Goal: Information Seeking & Learning: Find specific fact

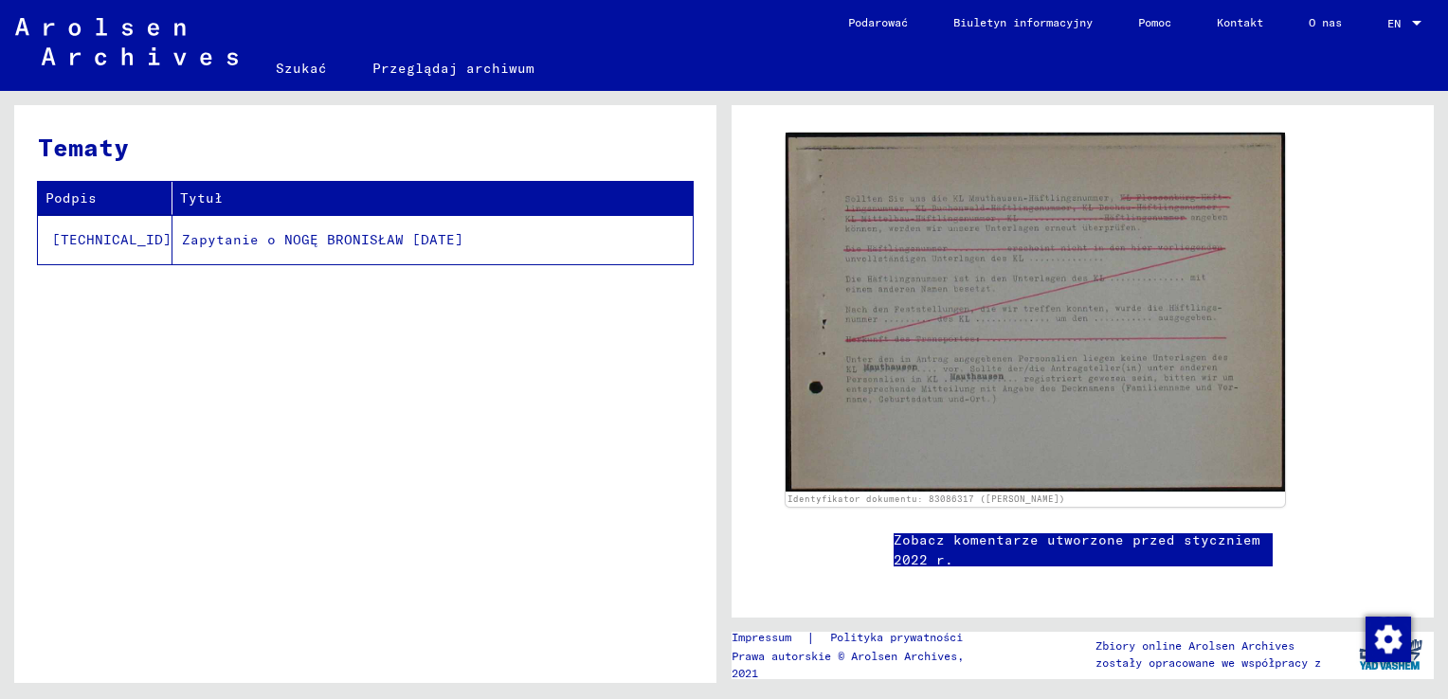
scroll to position [284, 0]
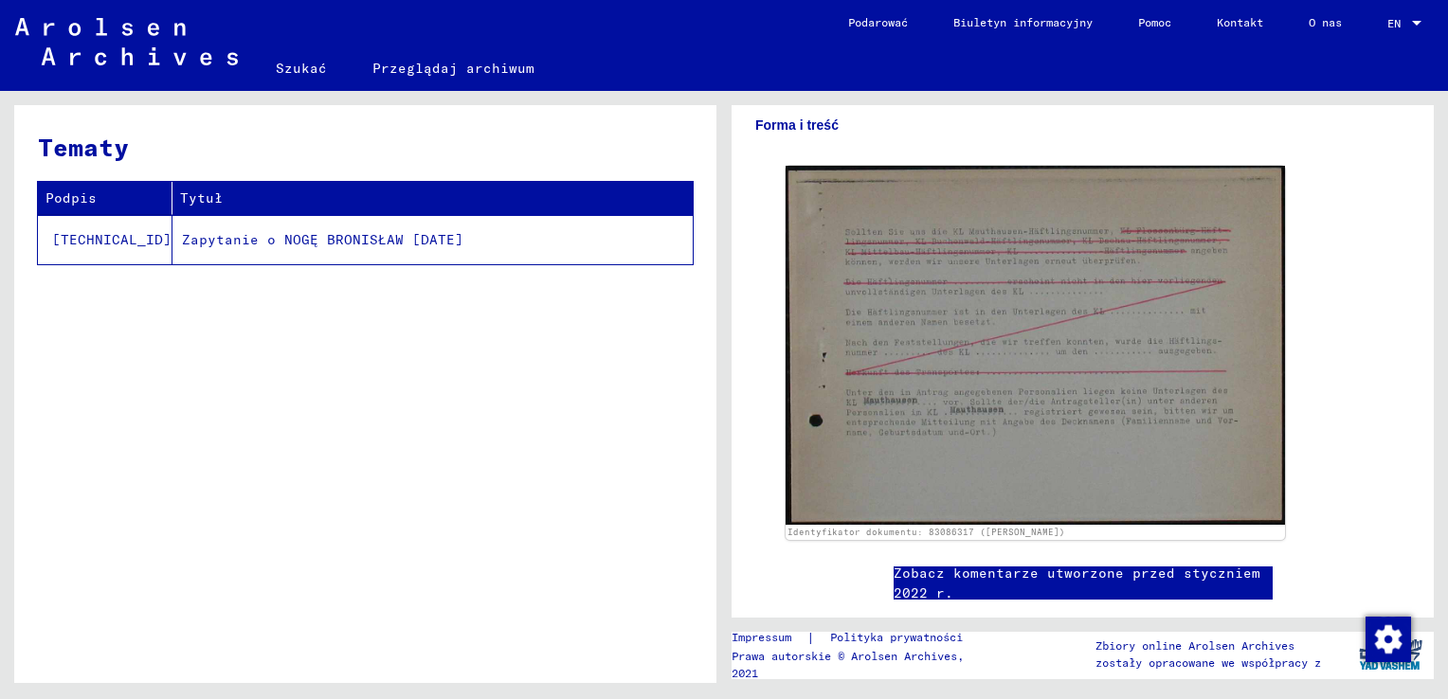
click at [402, 242] on td "Zapytanie o NOGĘ BRONISŁAW [DATE]" at bounding box center [432, 239] width 520 height 49
click at [172, 239] on td "Zapytanie o NOGĘ BRONISŁAW [DATE]" at bounding box center [432, 239] width 520 height 49
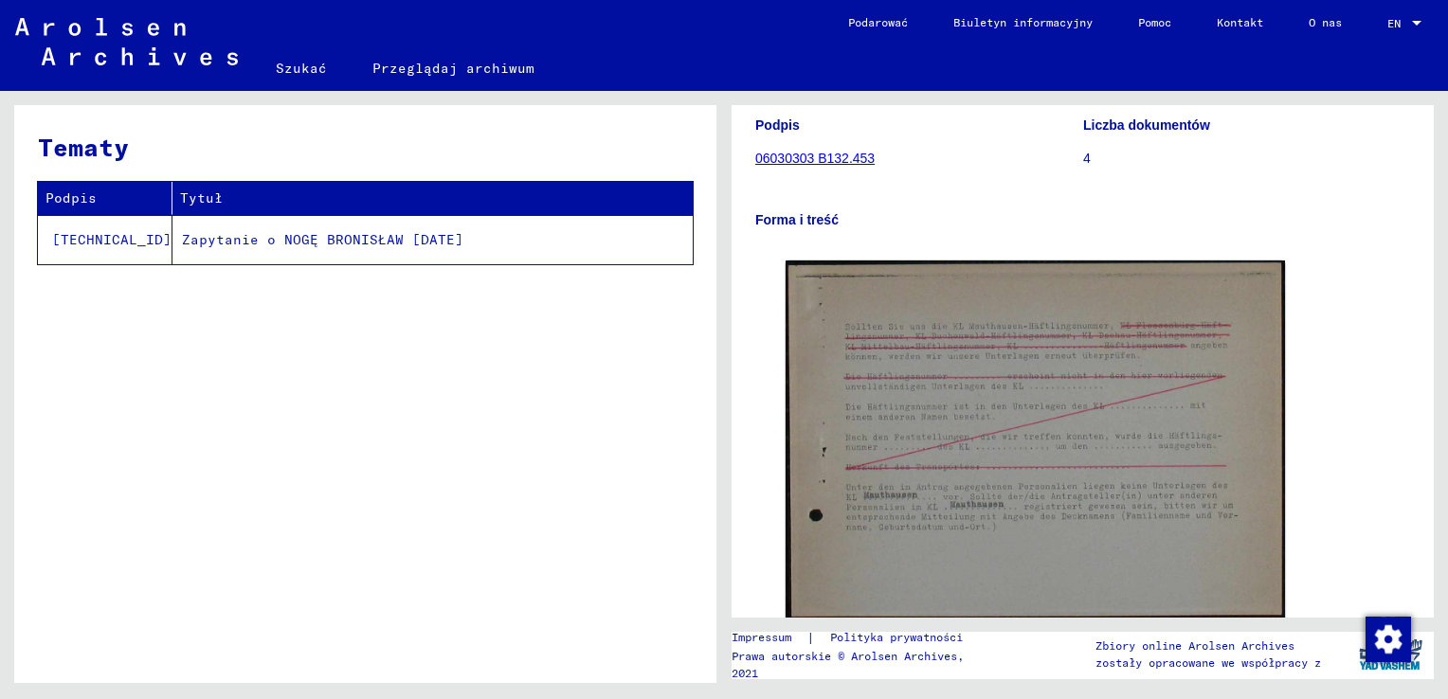
scroll to position [0, 0]
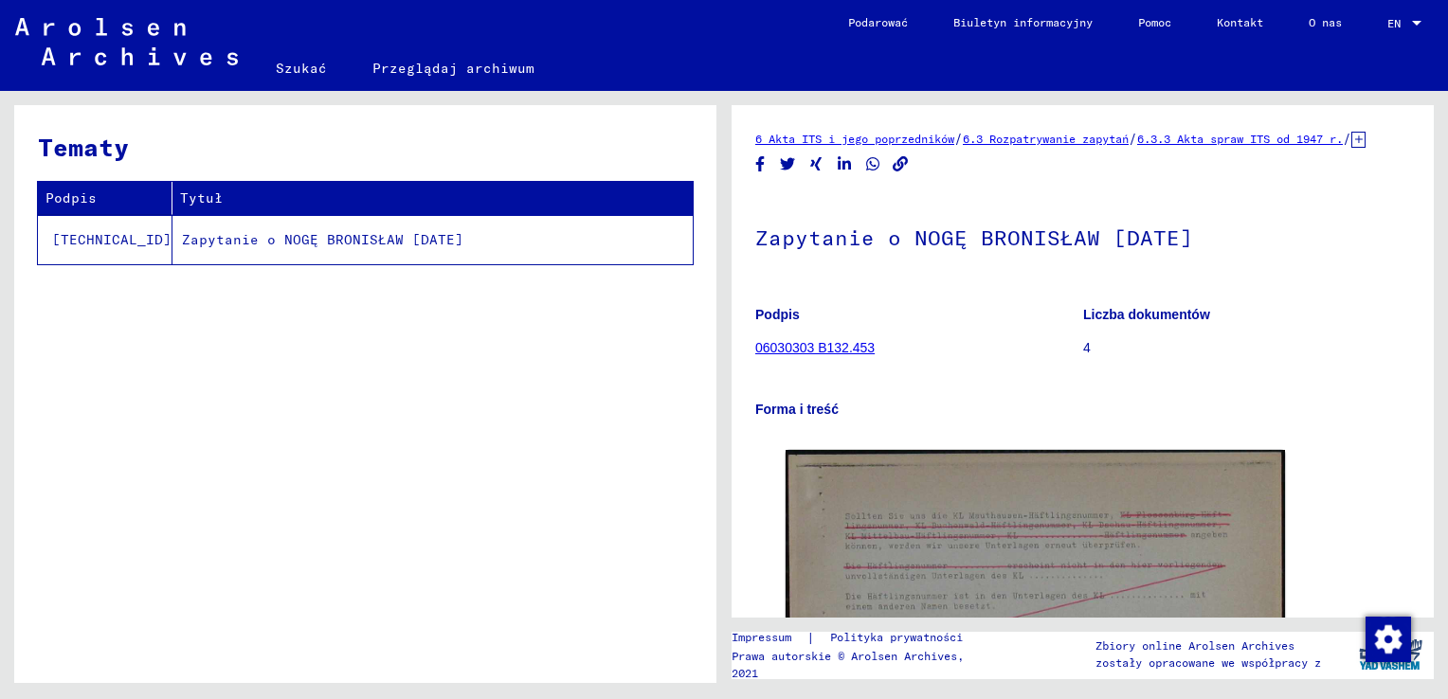
click at [1094, 136] on link "6.3 Rozpatrywanie zapytań" at bounding box center [1046, 139] width 166 height 14
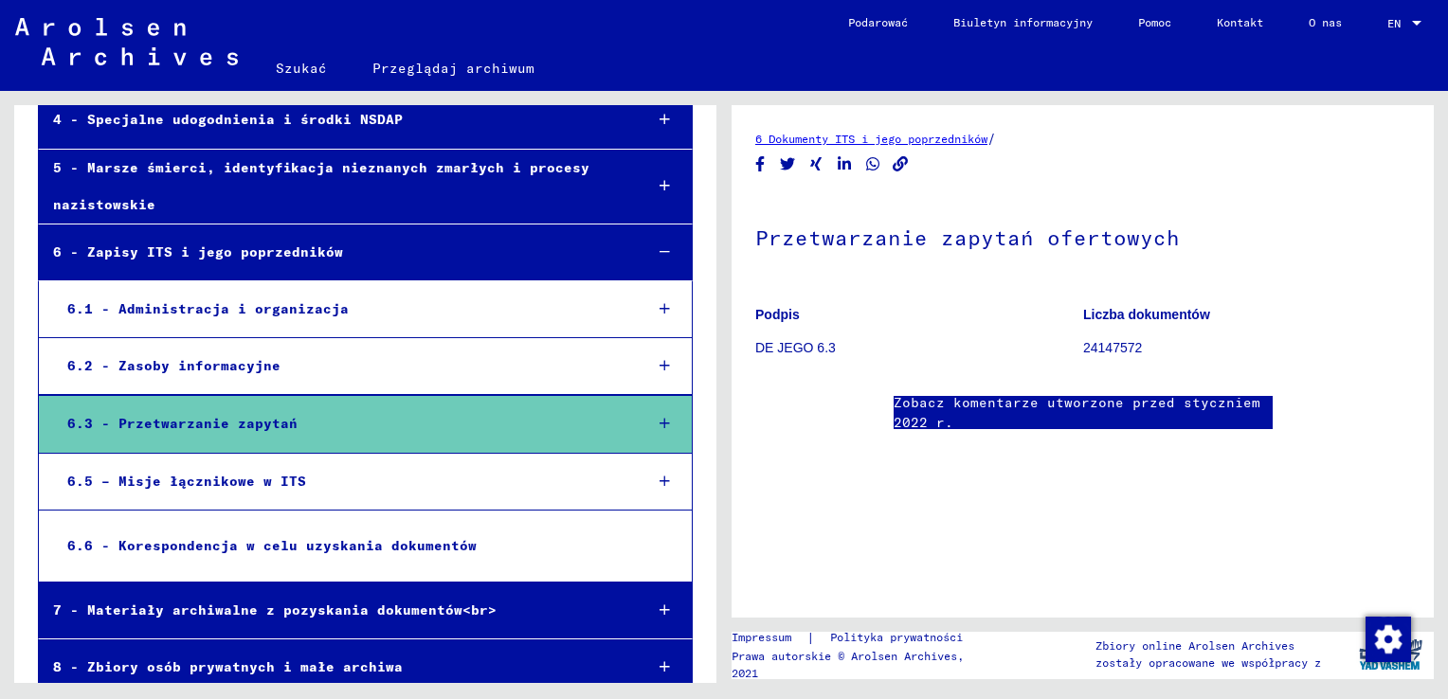
click at [916, 140] on link "6 Dokumenty ITS i jego poprzedników" at bounding box center [871, 139] width 232 height 14
click at [781, 317] on b "Podpis" at bounding box center [777, 314] width 45 height 15
click at [1068, 393] on link "Zobacz komentarze utworzone przed styczniem 2022 r." at bounding box center [1083, 413] width 379 height 40
